Goal: Transaction & Acquisition: Book appointment/travel/reservation

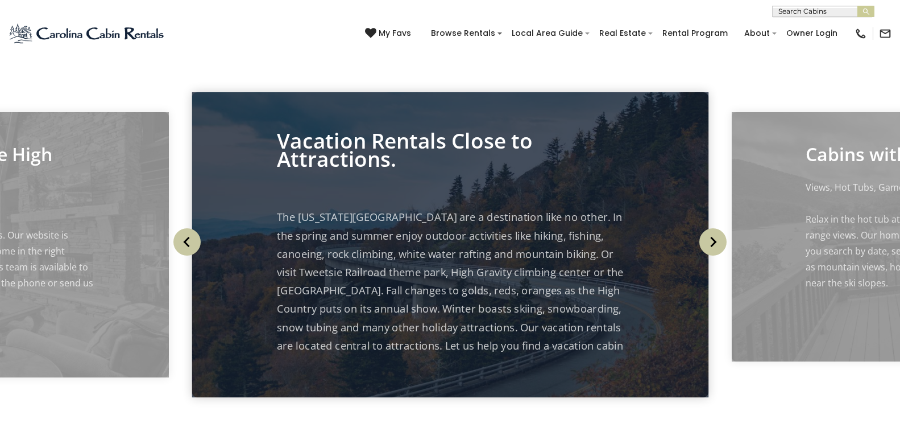
scroll to position [28, 0]
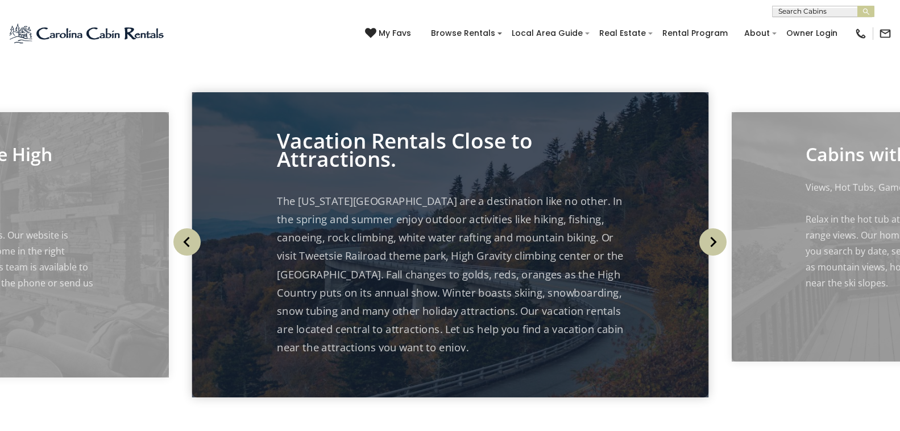
click at [191, 242] on img "Previous" at bounding box center [186, 241] width 27 height 27
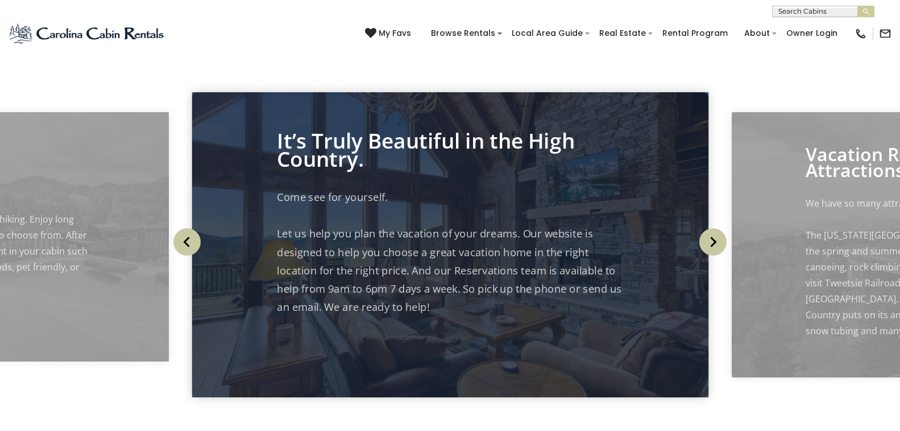
click at [191, 242] on img "Previous" at bounding box center [186, 241] width 27 height 27
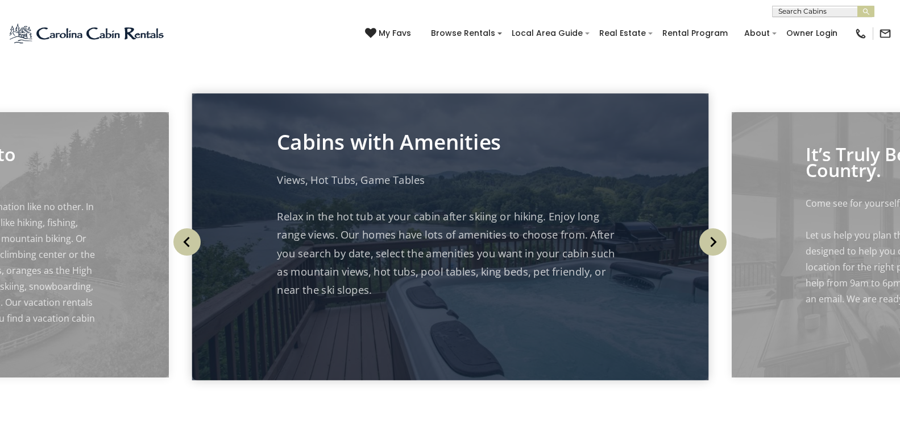
click at [192, 241] on img "Previous" at bounding box center [186, 241] width 27 height 27
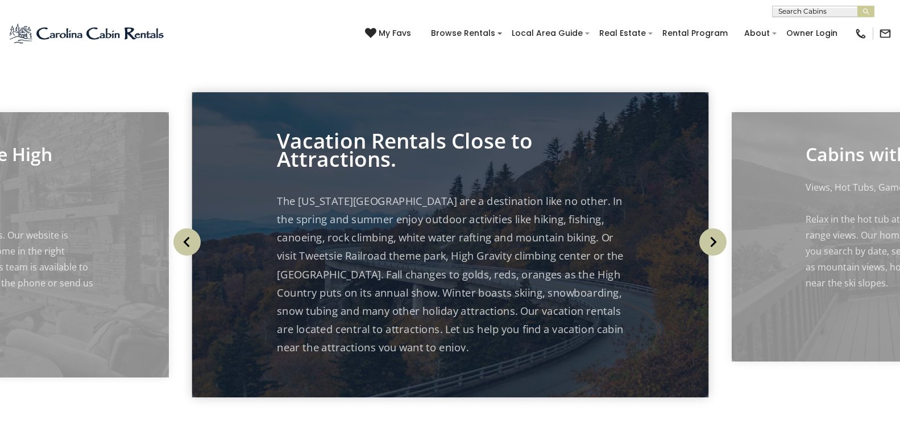
click at [194, 239] on img "Previous" at bounding box center [186, 241] width 27 height 27
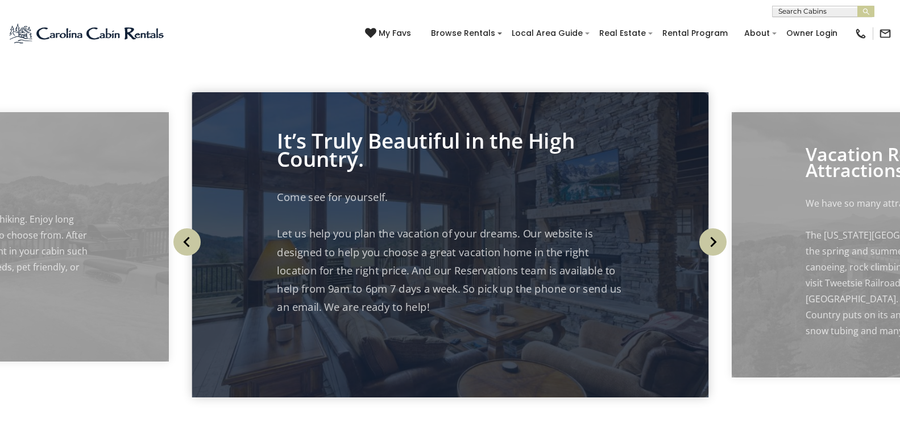
click at [195, 239] on img "Previous" at bounding box center [186, 241] width 27 height 27
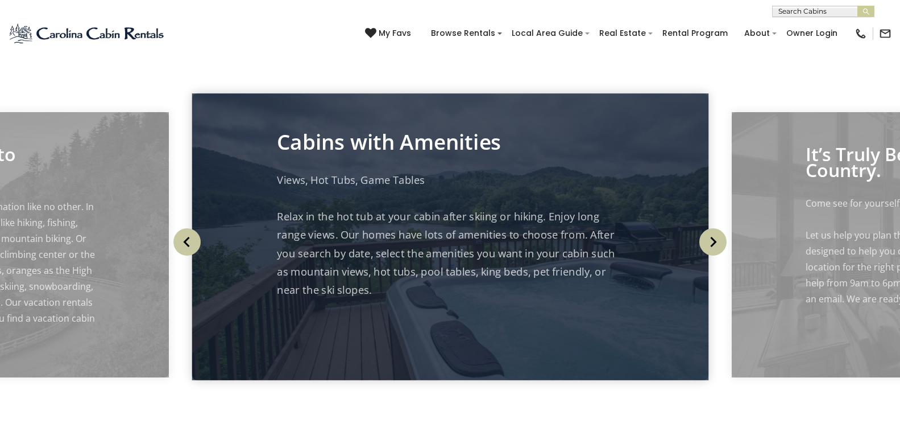
click at [195, 239] on img "Previous" at bounding box center [186, 241] width 27 height 27
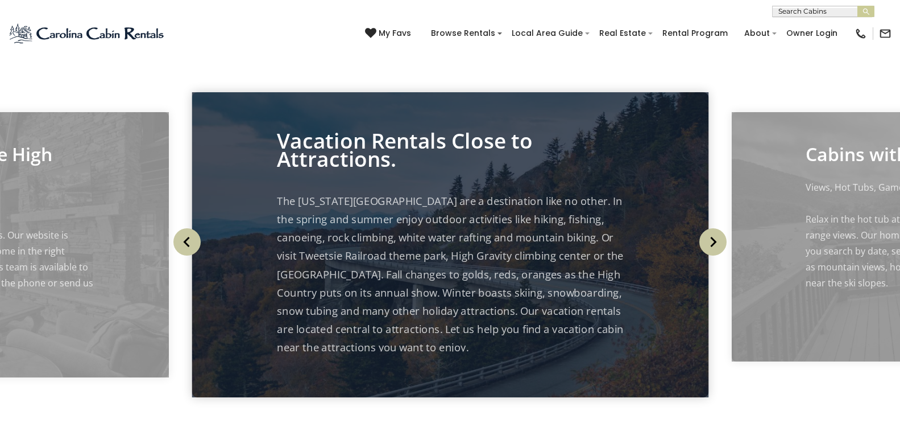
click at [201, 235] on button "Previous" at bounding box center [187, 241] width 37 height 51
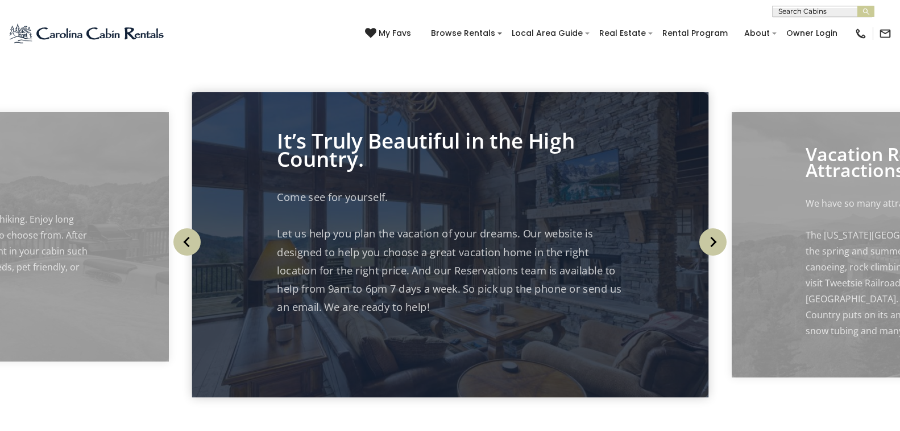
click at [185, 245] on img "Previous" at bounding box center [186, 241] width 27 height 27
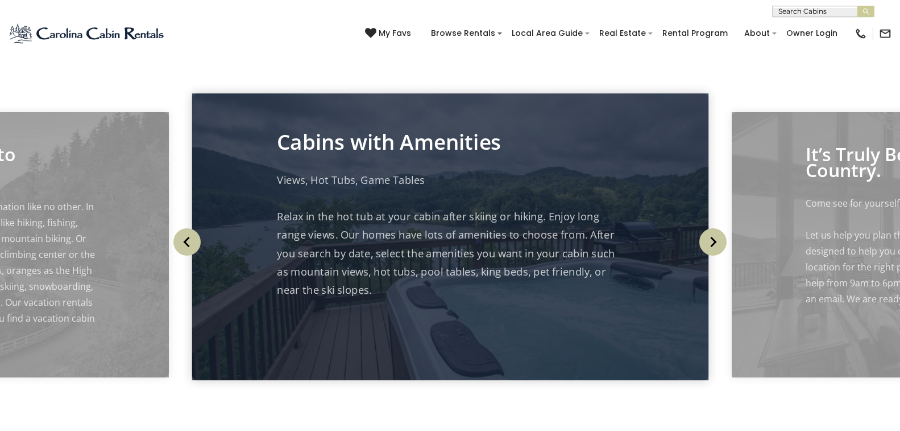
click at [179, 247] on img "Previous" at bounding box center [186, 241] width 27 height 27
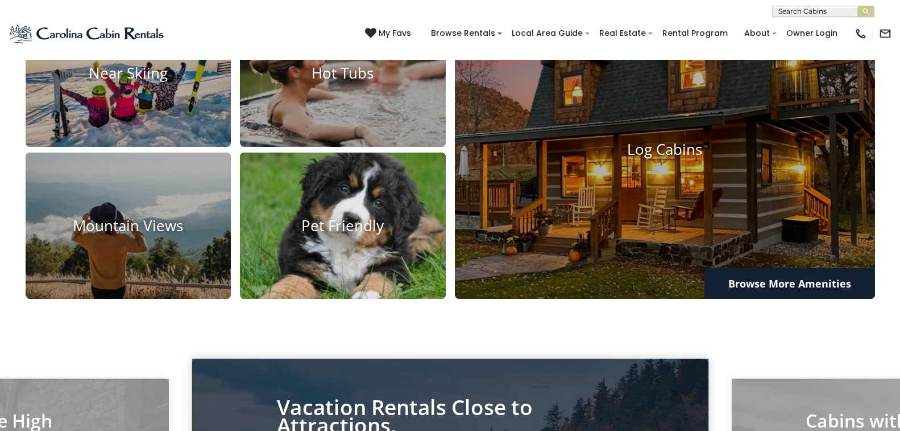
scroll to position [908, 0]
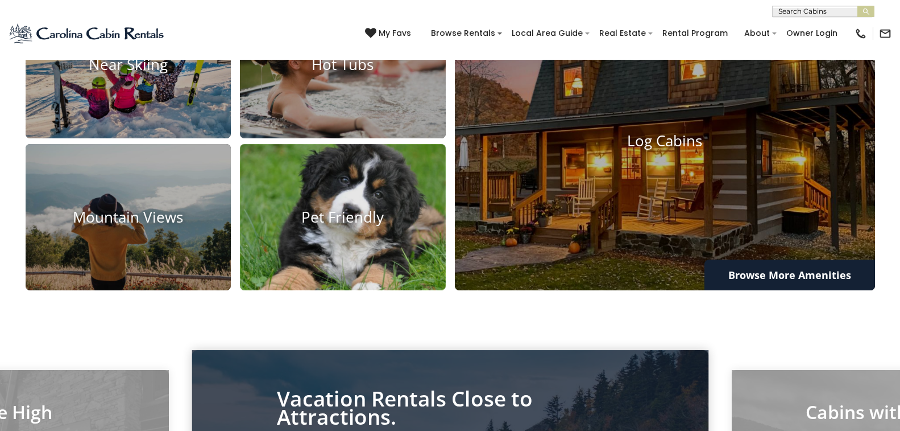
click at [340, 220] on h4 "Pet Friendly" at bounding box center [343, 217] width 206 height 18
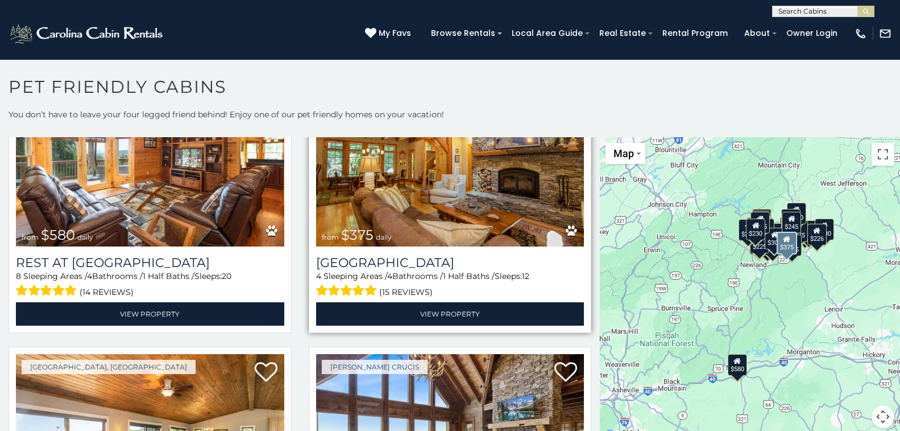
scroll to position [57, 0]
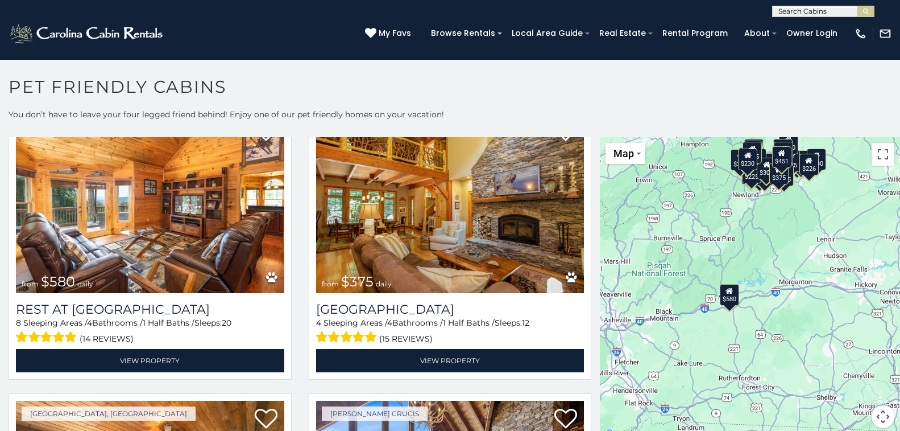
drag, startPoint x: 772, startPoint y: 337, endPoint x: 713, endPoint y: 231, distance: 121.7
click at [730, 245] on div "$580 $375 $325 $451 $460 $315 $310 $315 $330 $395 $355 $650 $380 $930 $675 $375…" at bounding box center [750, 289] width 300 height 304
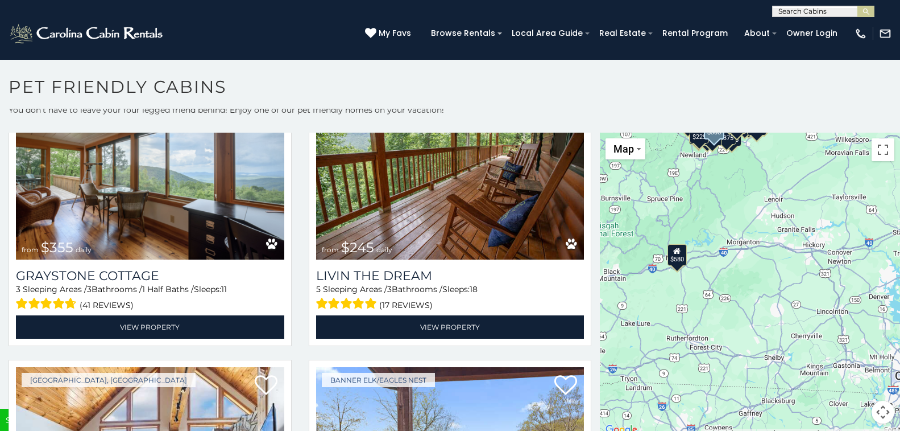
scroll to position [3840, 0]
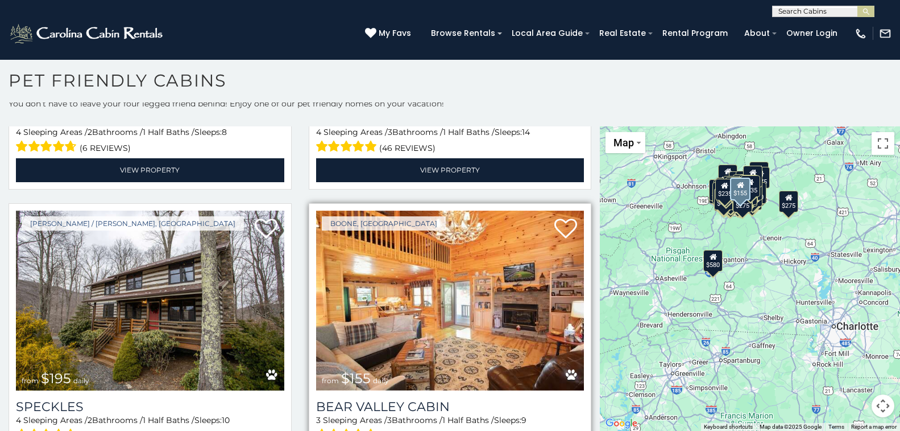
scroll to position [11550, 0]
